Goal: Navigation & Orientation: Find specific page/section

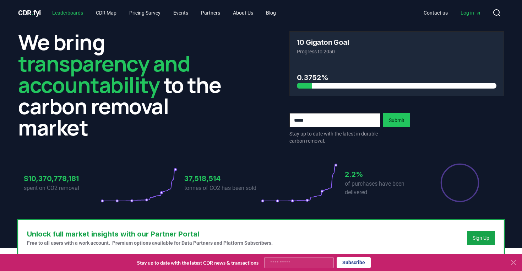
click at [84, 12] on link "Leaderboards" at bounding box center [68, 12] width 42 height 13
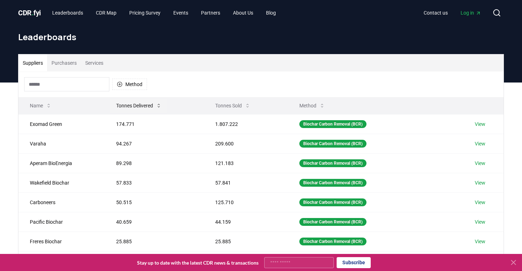
click at [127, 104] on button "Tonnes Delivered" at bounding box center [139, 105] width 57 height 14
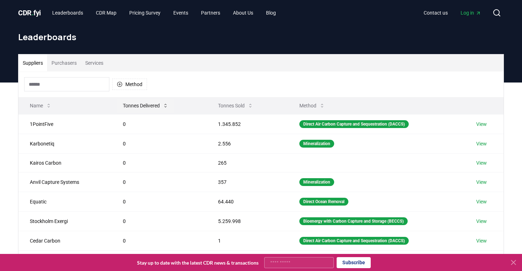
click at [127, 104] on button "Tonnes Delivered" at bounding box center [145, 105] width 57 height 14
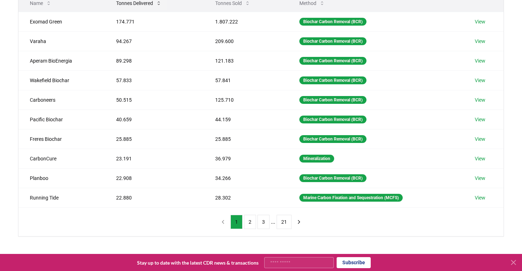
scroll to position [104, 0]
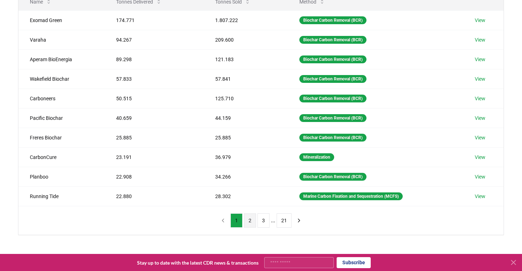
click at [248, 219] on button "2" at bounding box center [250, 220] width 12 height 14
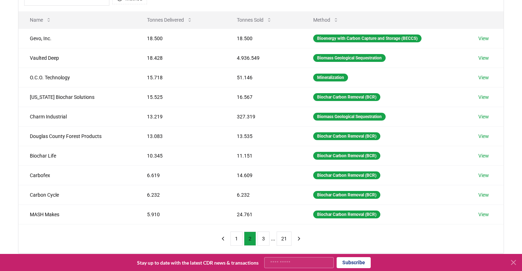
scroll to position [86, 0]
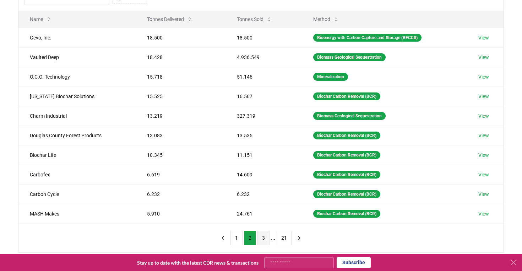
click at [261, 237] on button "3" at bounding box center [264, 238] width 12 height 14
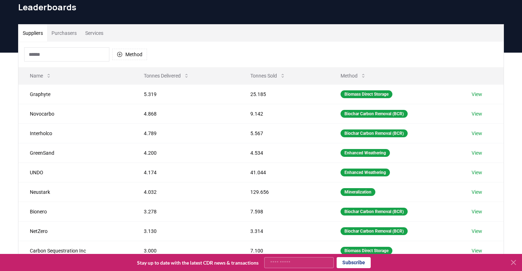
scroll to position [0, 0]
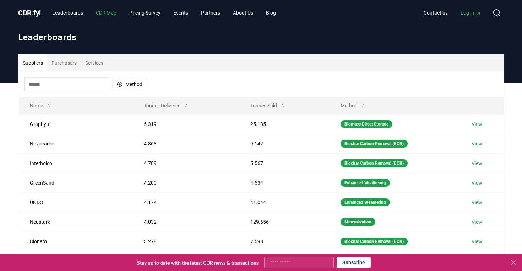
click at [108, 14] on link "CDR Map" at bounding box center [106, 12] width 32 height 13
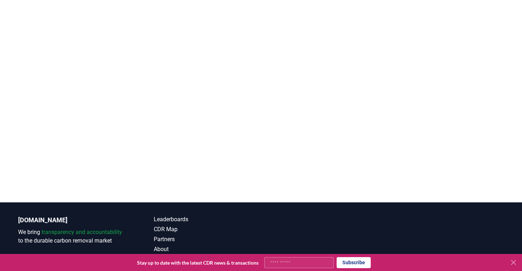
scroll to position [173, 0]
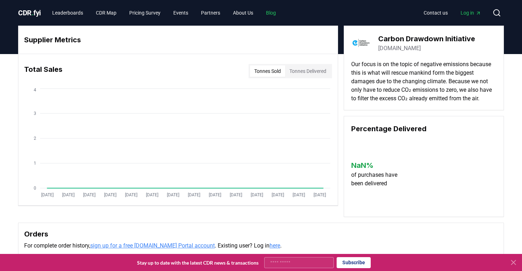
click at [281, 13] on link "Blog" at bounding box center [271, 12] width 21 height 13
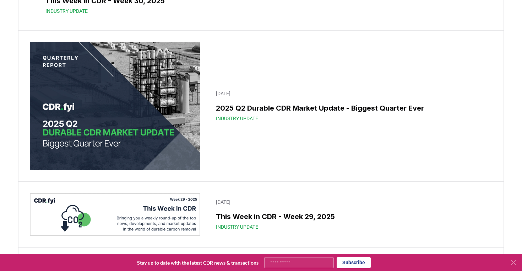
scroll to position [284, 0]
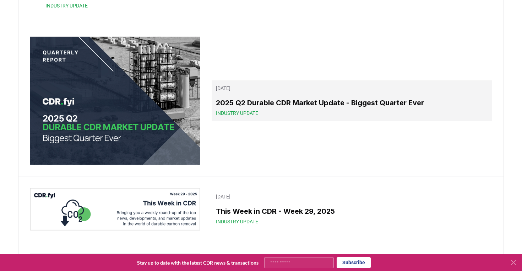
click at [223, 117] on span "Industry Update" at bounding box center [237, 112] width 42 height 7
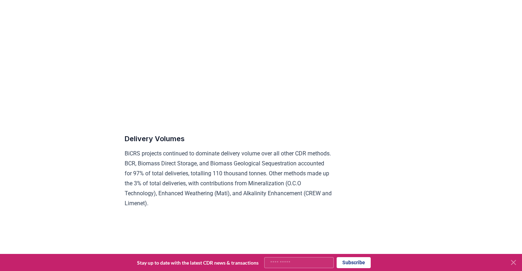
scroll to position [3481, 0]
